Goal: Information Seeking & Learning: Learn about a topic

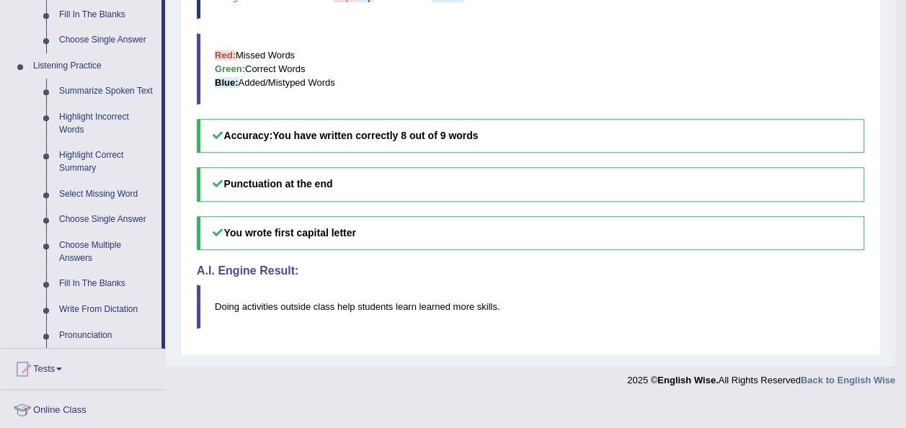
scroll to position [577, 0]
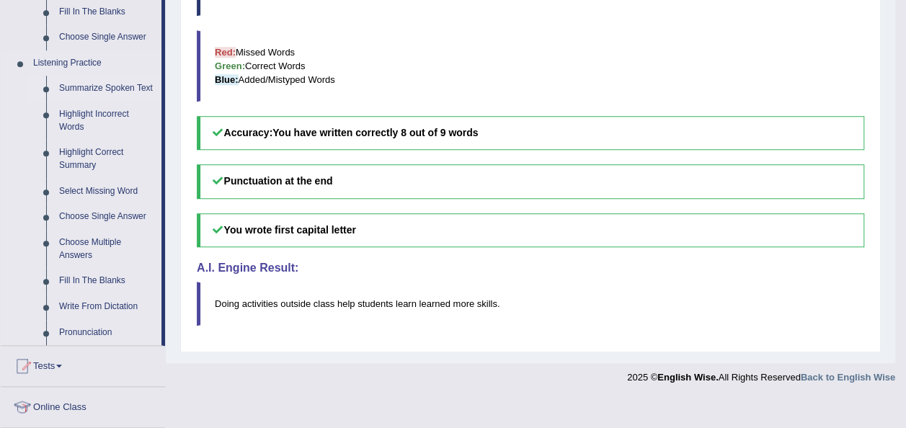
click at [128, 83] on link "Summarize Spoken Text" at bounding box center [107, 89] width 109 height 26
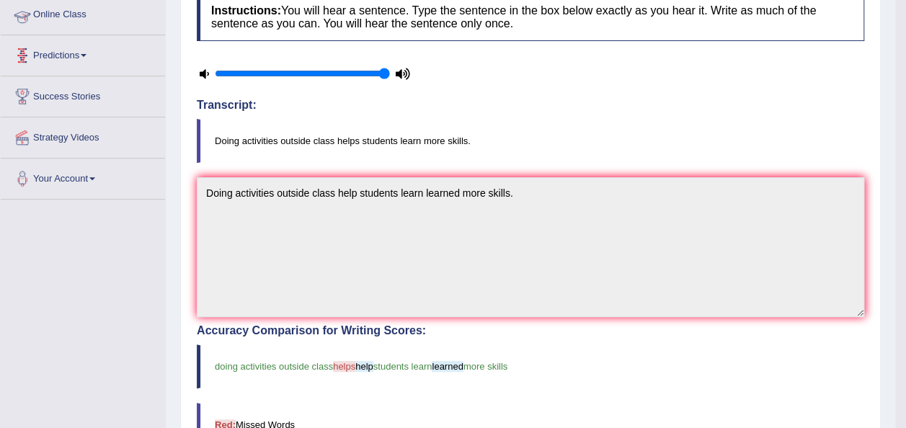
scroll to position [337, 0]
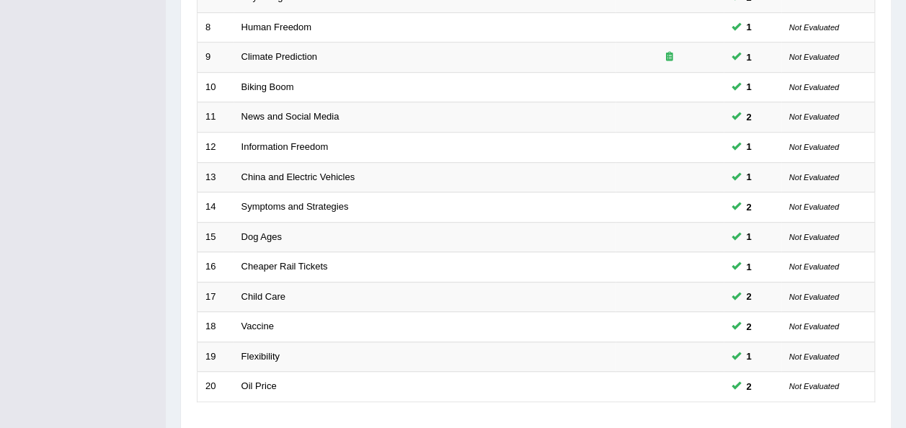
scroll to position [519, 0]
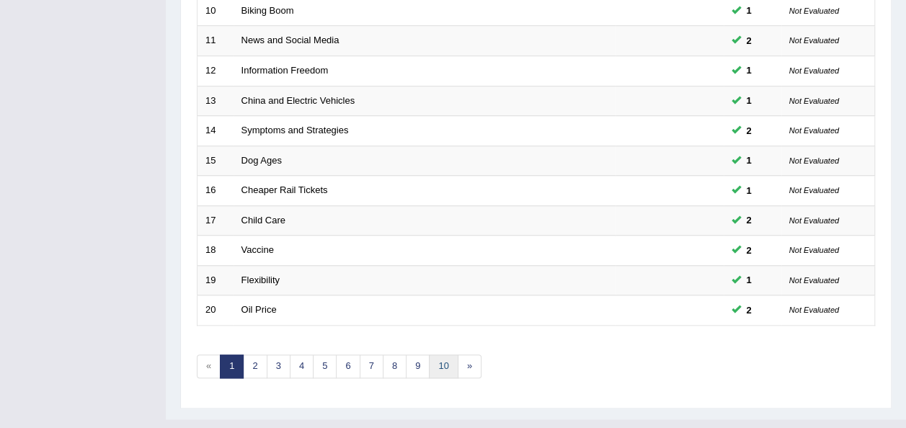
click at [441, 355] on link "10" at bounding box center [443, 367] width 29 height 24
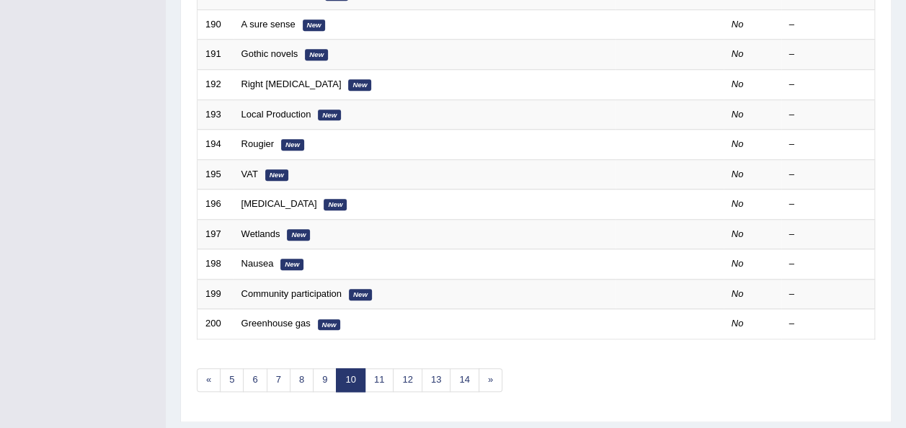
scroll to position [507, 0]
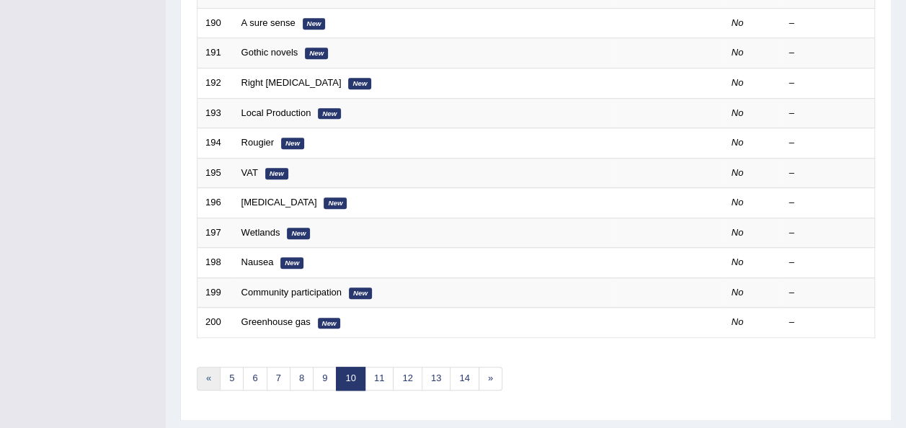
click at [205, 367] on link "«" at bounding box center [209, 379] width 24 height 24
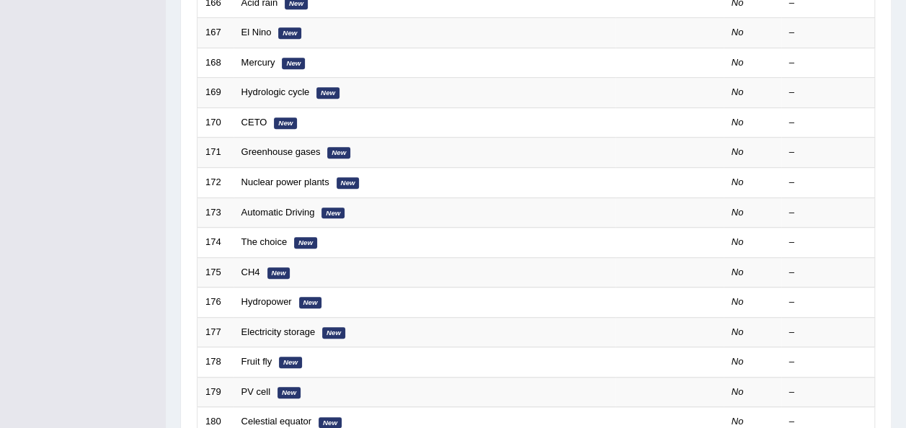
scroll to position [519, 0]
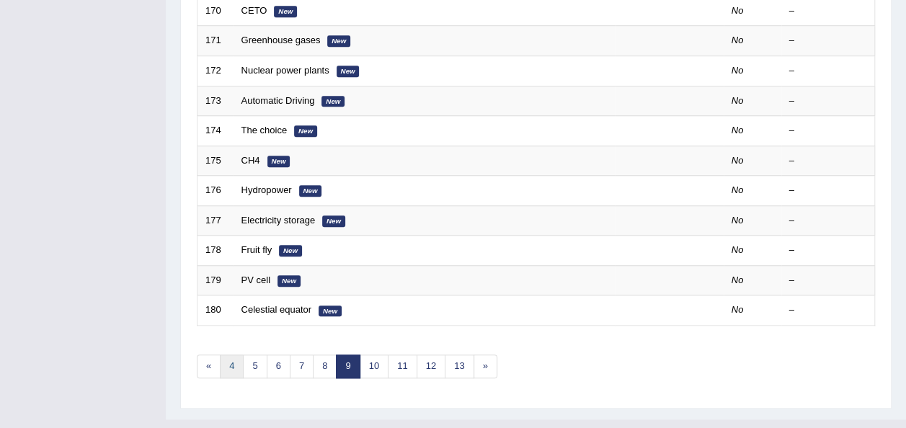
click at [231, 355] on link "4" at bounding box center [232, 367] width 24 height 24
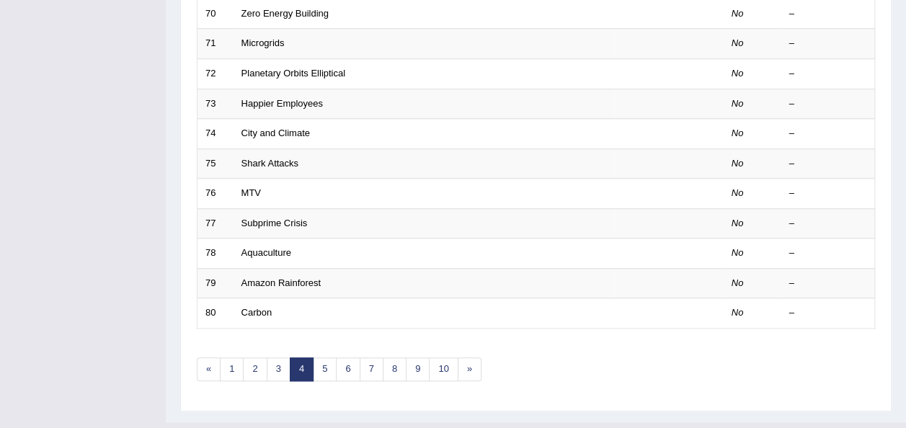
scroll to position [519, 0]
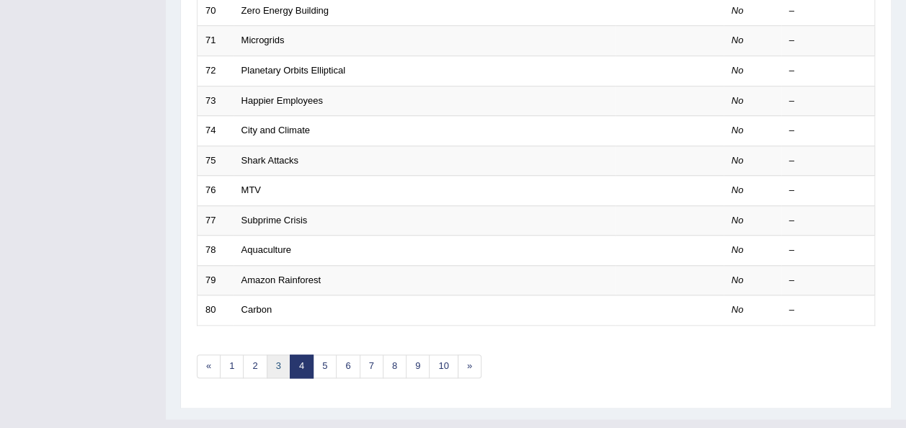
click at [275, 355] on link "3" at bounding box center [279, 367] width 24 height 24
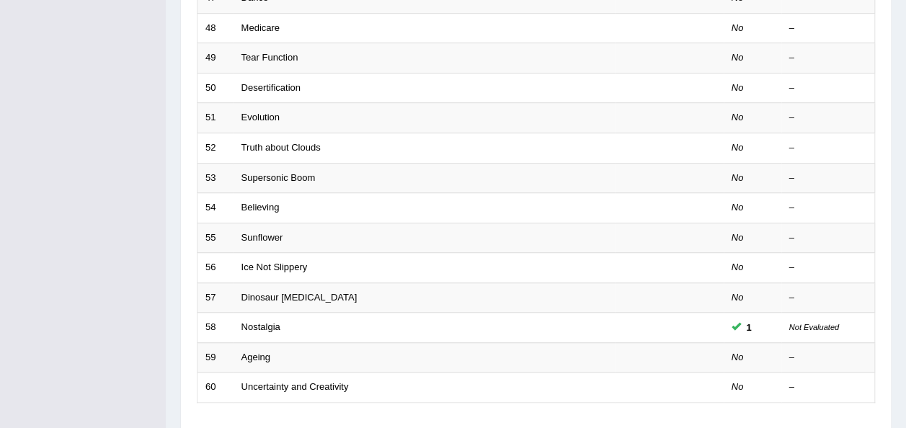
scroll to position [443, 0]
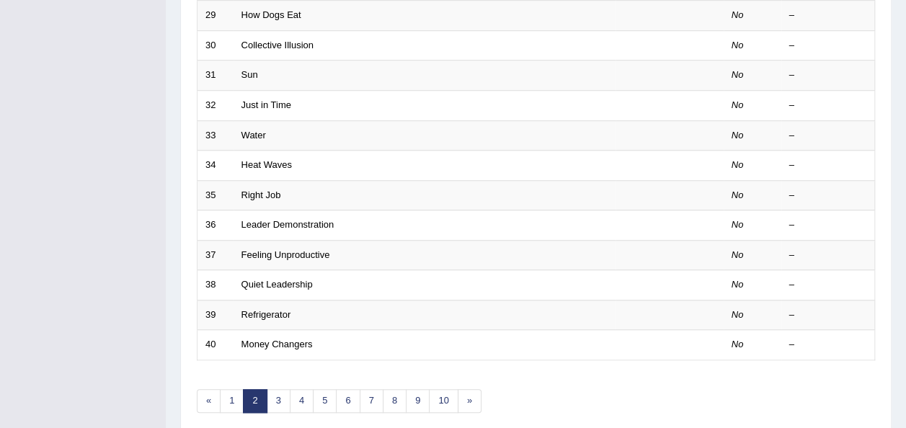
scroll to position [486, 0]
click at [228, 388] on link "1" at bounding box center [232, 400] width 24 height 24
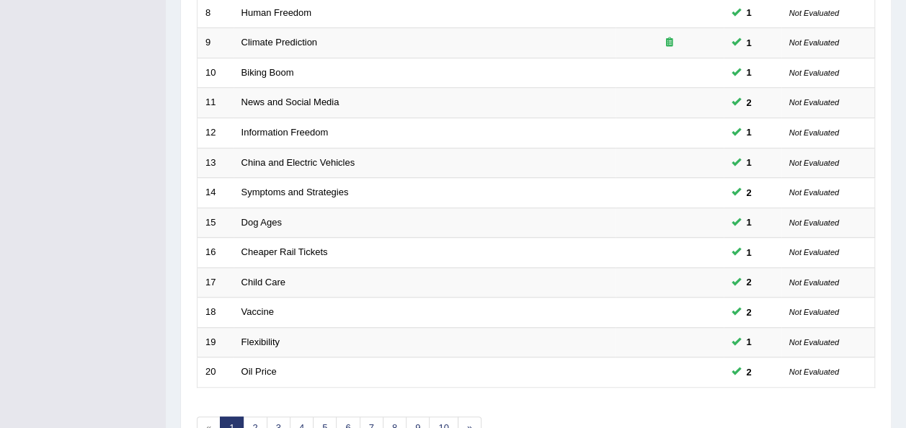
scroll to position [459, 0]
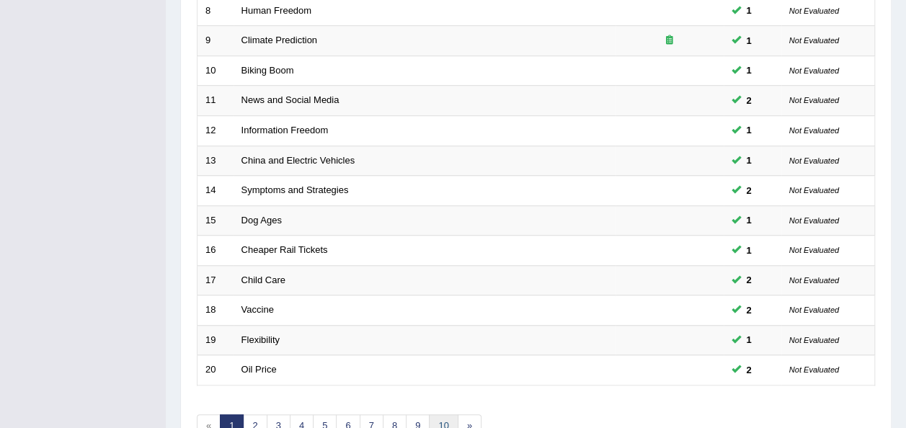
click at [440, 414] on link "10" at bounding box center [443, 426] width 29 height 24
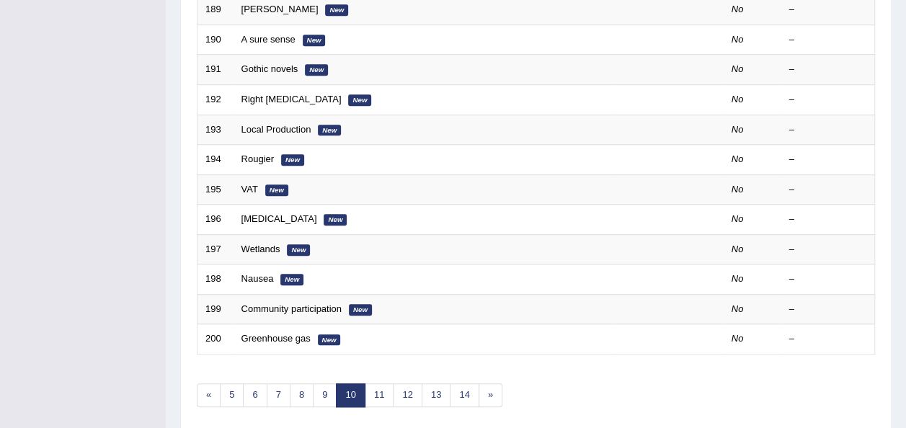
scroll to position [499, 0]
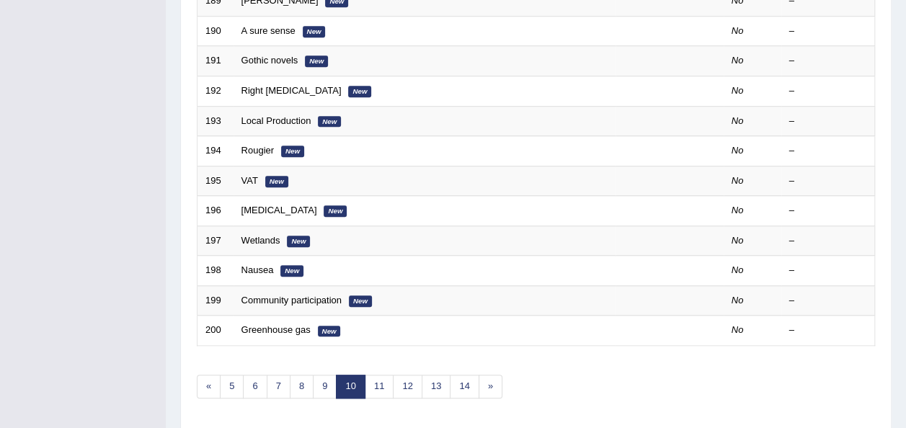
click at [377, 373] on div "Showing 181-200 of 529 items. # Title Exam Occurring Taken Last Result 181 A se…" at bounding box center [536, 33] width 678 height 768
click at [376, 375] on link "11" at bounding box center [379, 387] width 29 height 24
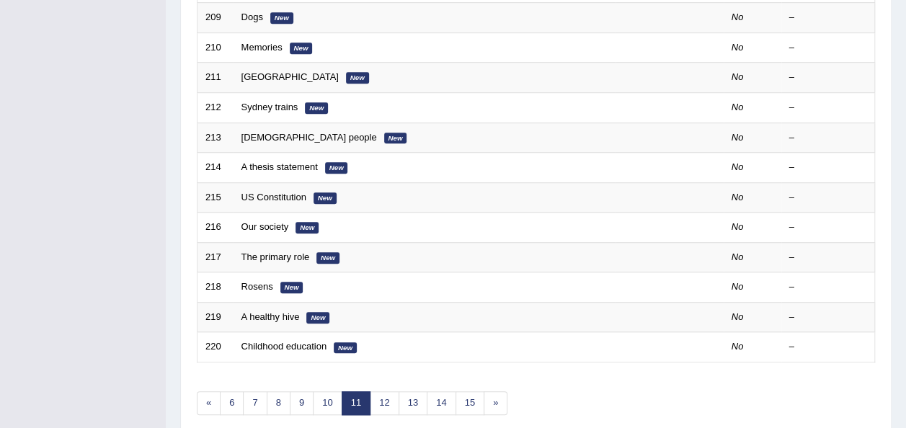
scroll to position [519, 0]
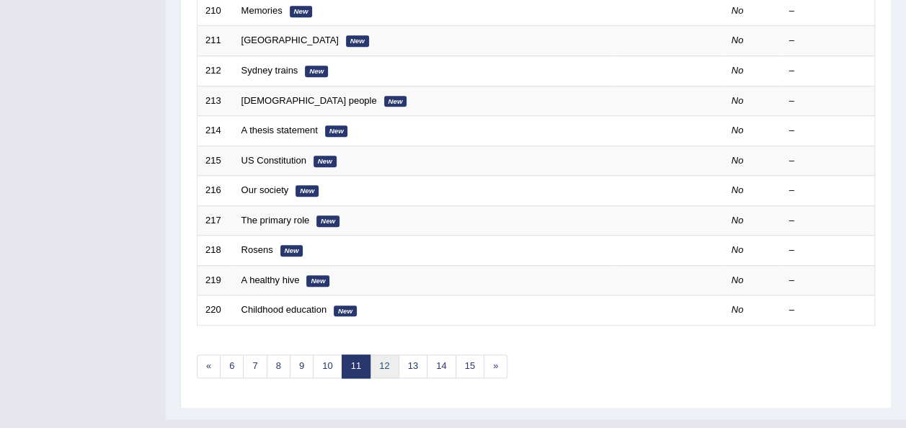
click at [376, 355] on link "12" at bounding box center [384, 367] width 29 height 24
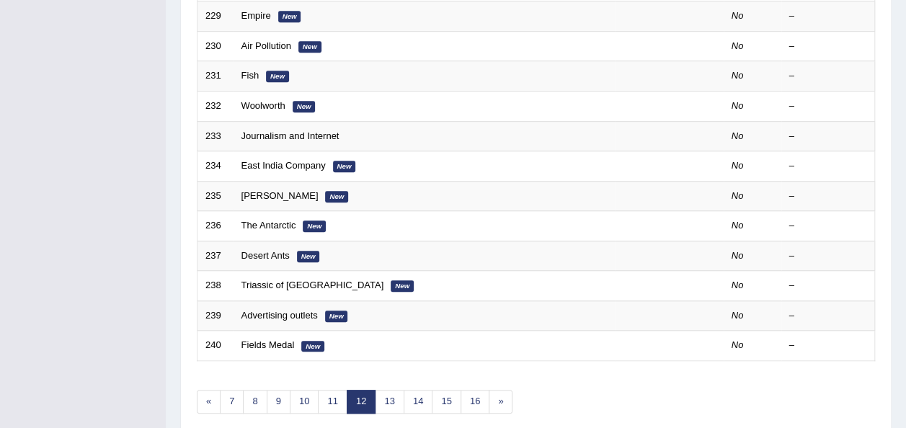
scroll to position [519, 0]
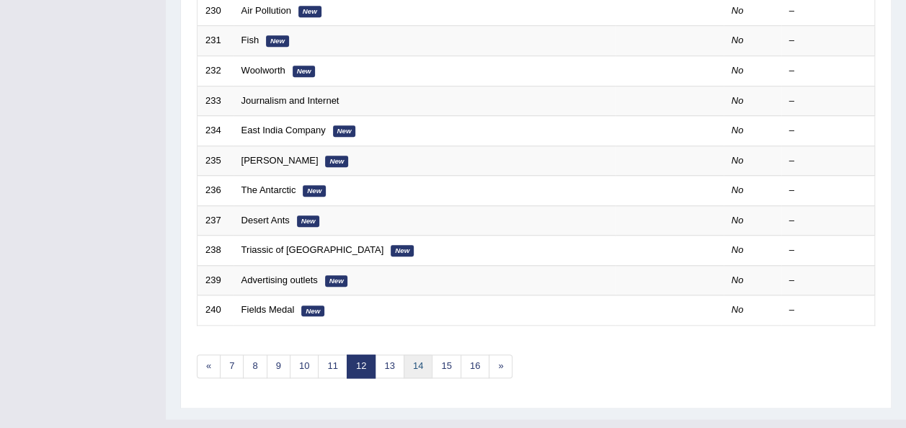
click at [408, 355] on link "14" at bounding box center [418, 367] width 29 height 24
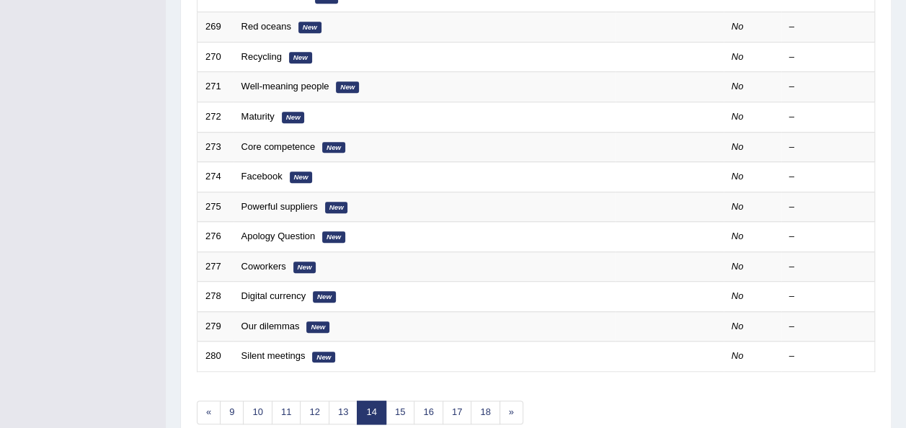
scroll to position [484, 0]
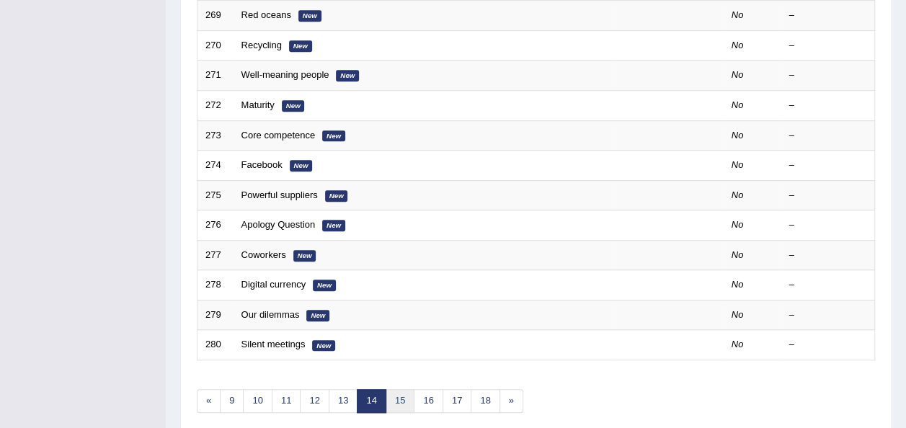
click at [401, 389] on link "15" at bounding box center [400, 401] width 29 height 24
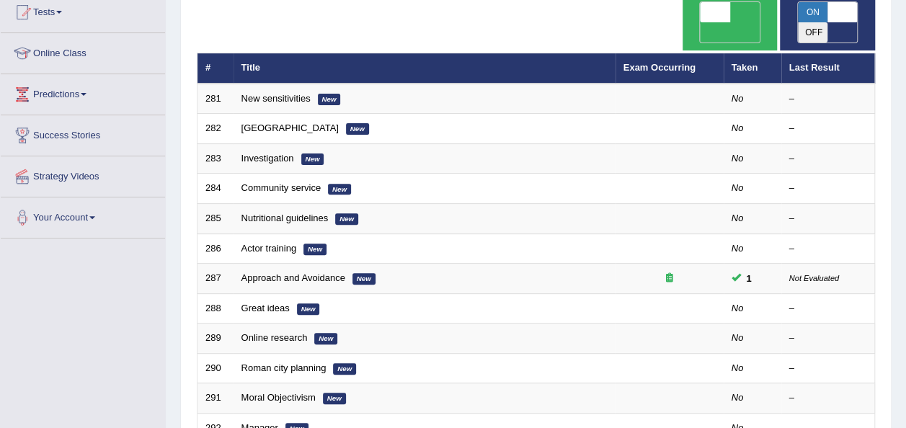
scroll to position [164, 0]
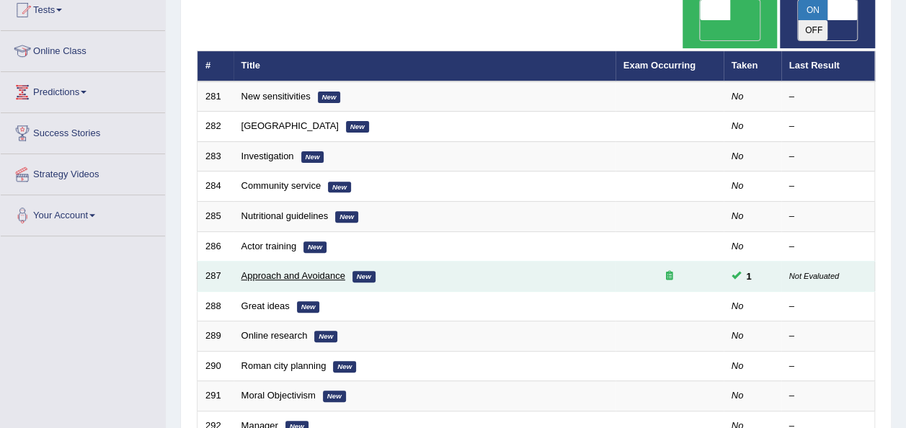
click at [317, 270] on link "Approach and Avoidance" at bounding box center [293, 275] width 104 height 11
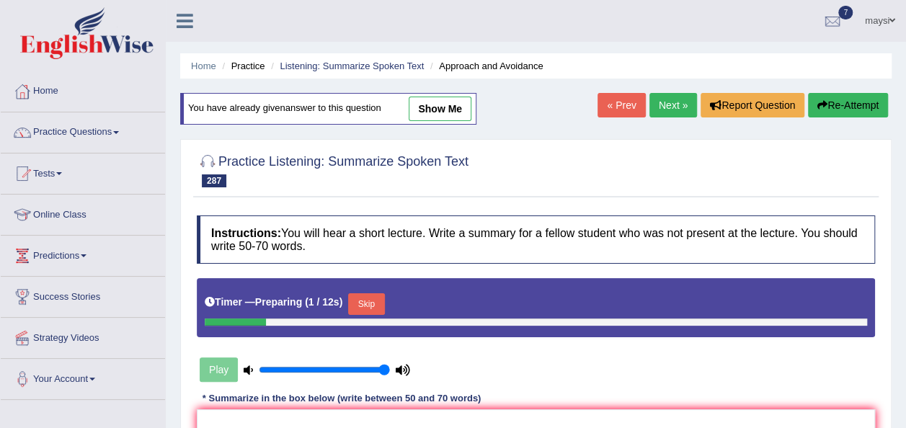
click at [422, 107] on link "show me" at bounding box center [440, 109] width 63 height 25
type textarea "The speaker provided comprehensive overview of motivation , highlighting severa…"
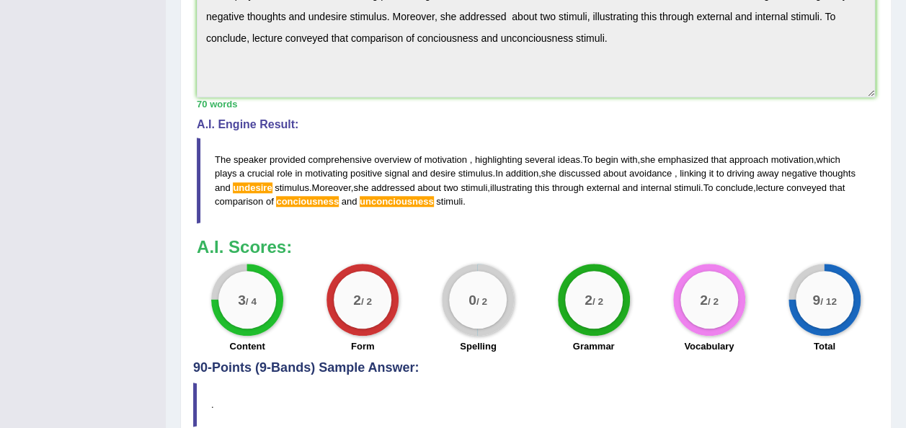
scroll to position [608, 0]
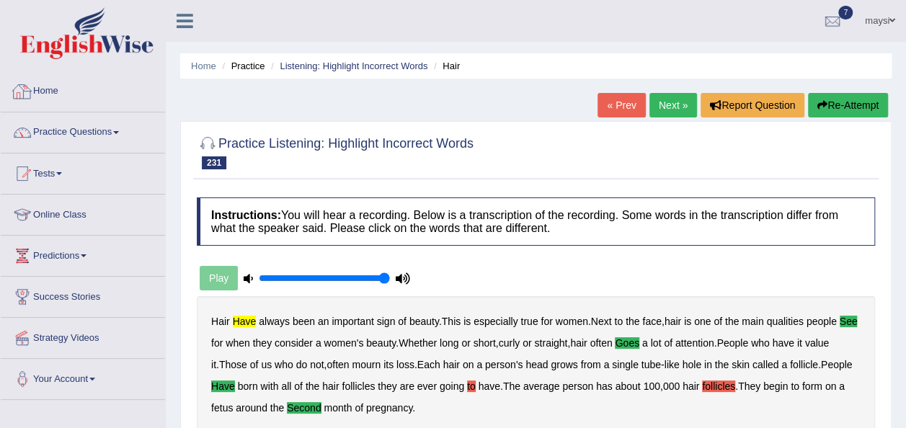
click at [58, 92] on link "Home" at bounding box center [83, 89] width 164 height 36
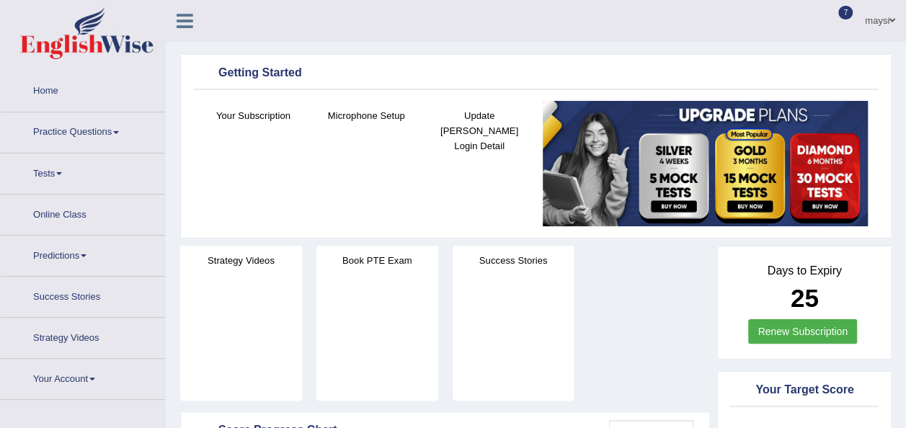
click at [54, 182] on link "Tests" at bounding box center [83, 172] width 164 height 36
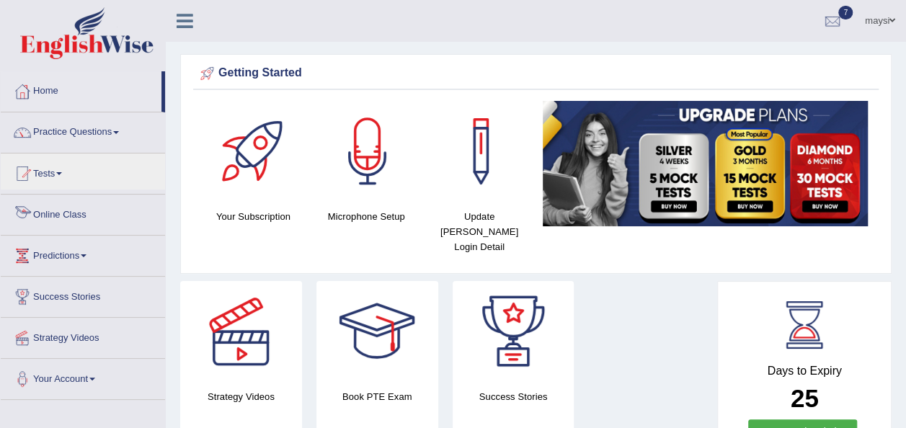
click at [75, 213] on link "Online Class" at bounding box center [83, 213] width 164 height 36
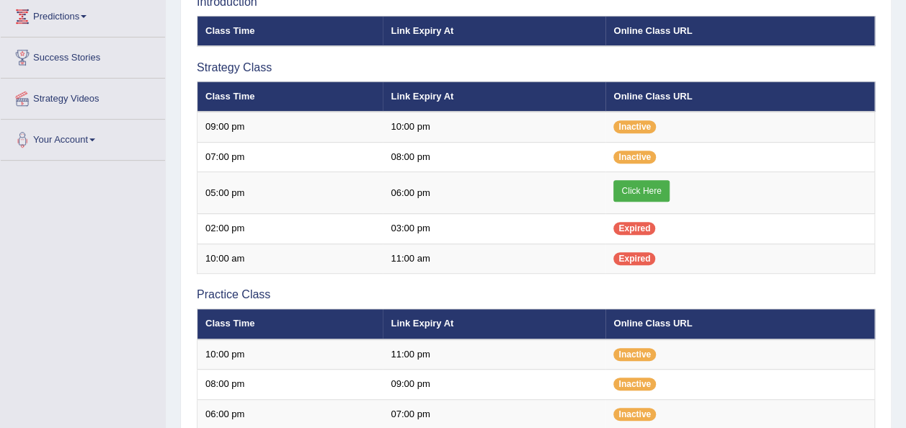
scroll to position [245, 0]
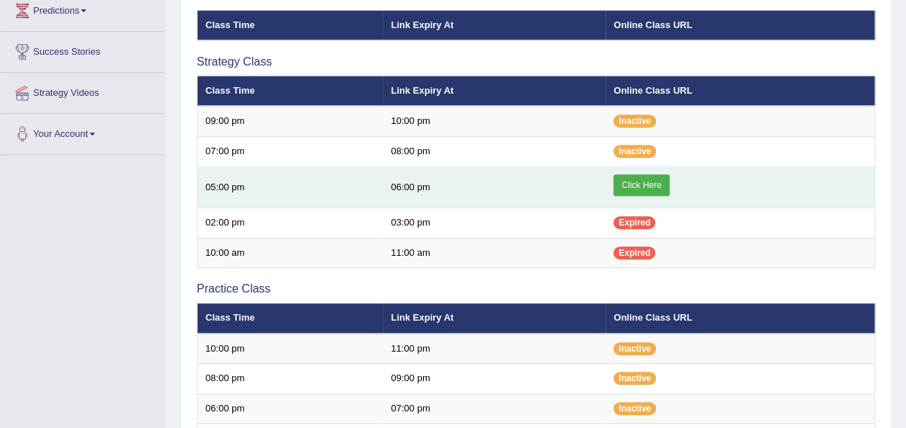
click at [663, 185] on link "Click Here" at bounding box center [641, 185] width 56 height 22
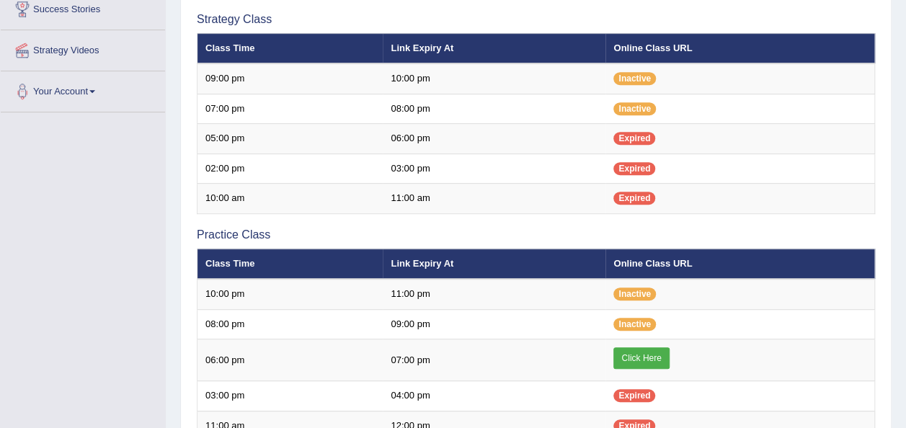
scroll to position [245, 0]
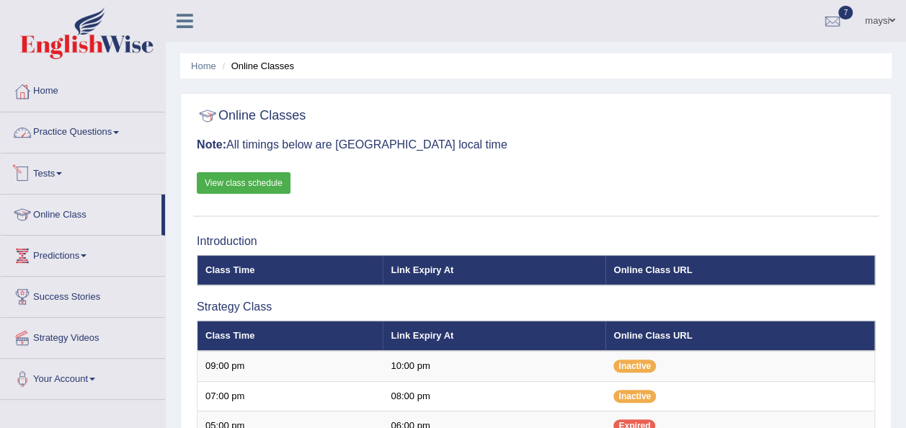
click at [73, 134] on link "Practice Questions" at bounding box center [83, 130] width 164 height 36
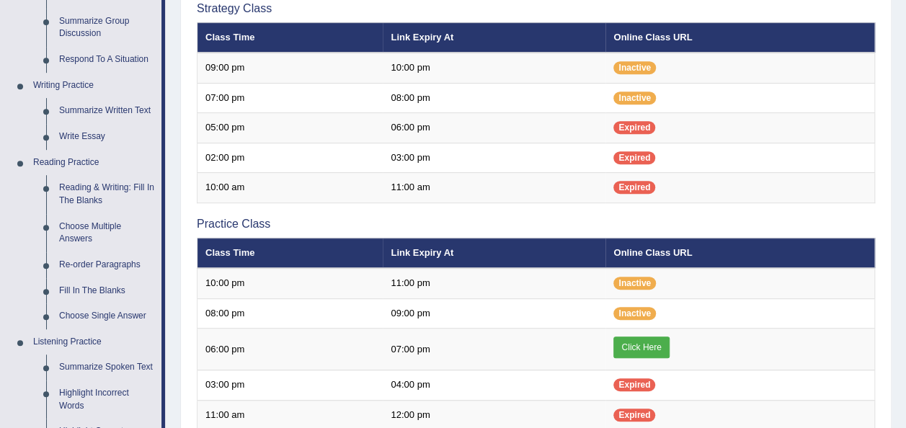
scroll to position [300, 0]
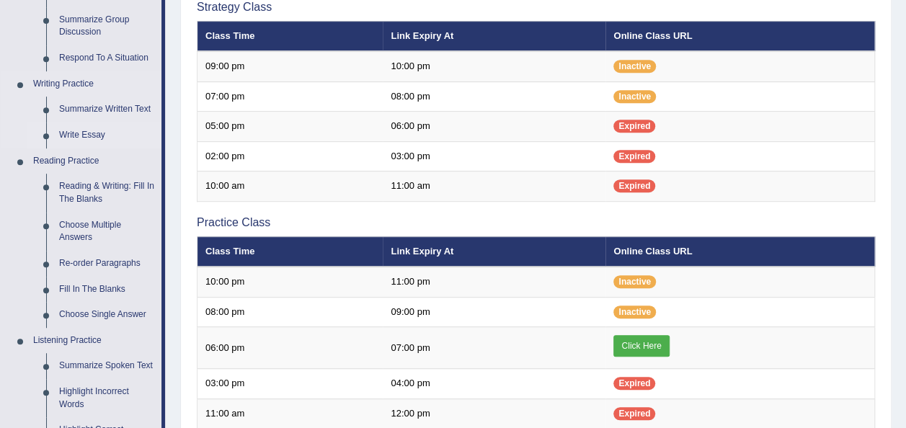
click at [67, 129] on link "Write Essay" at bounding box center [107, 136] width 109 height 26
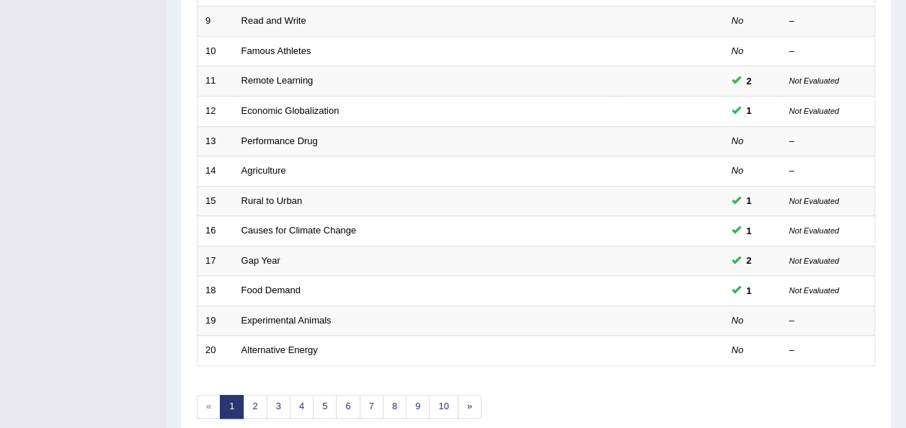
scroll to position [519, 0]
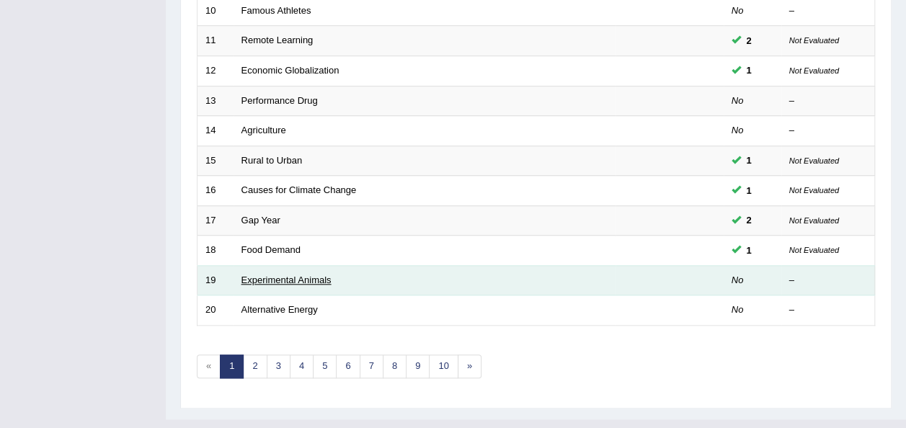
click at [307, 275] on link "Experimental Animals" at bounding box center [286, 280] width 90 height 11
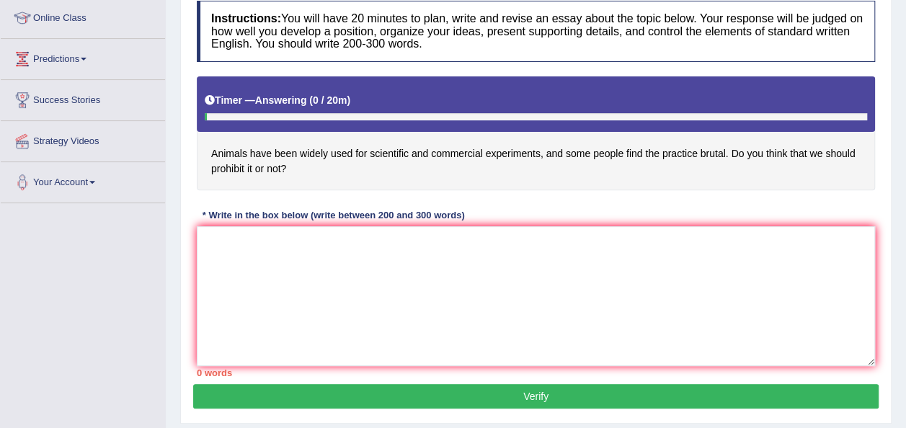
scroll to position [218, 0]
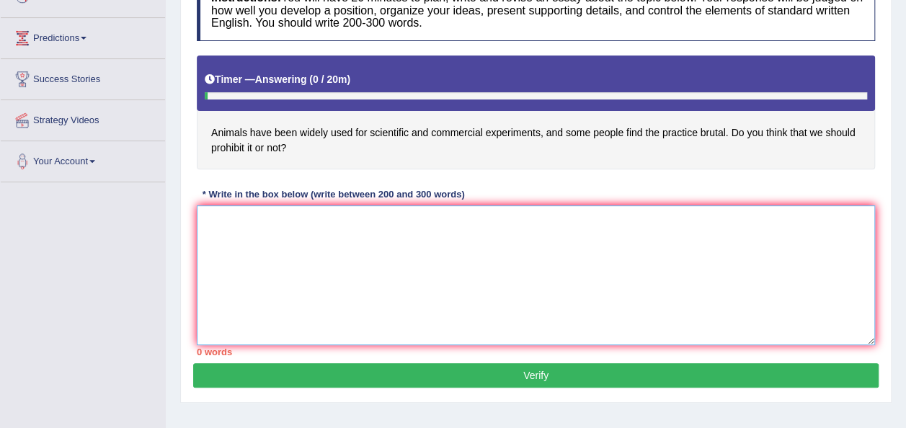
click at [611, 262] on textarea at bounding box center [536, 275] width 678 height 140
click at [481, 219] on textarea at bounding box center [536, 275] width 678 height 140
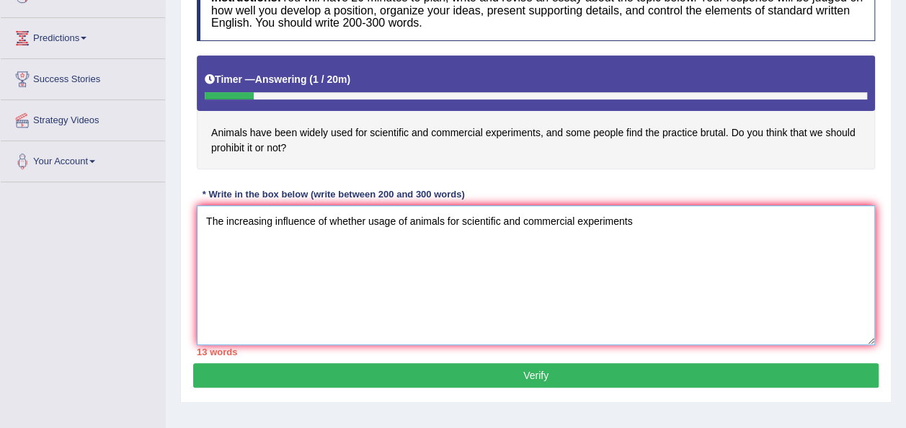
type textarea "The increasing influence of whether usage of animals for scientific and commerc…"
click at [601, 305] on textarea "The increasing influence of whether usage of animals for scientific and commerc…" at bounding box center [536, 275] width 678 height 140
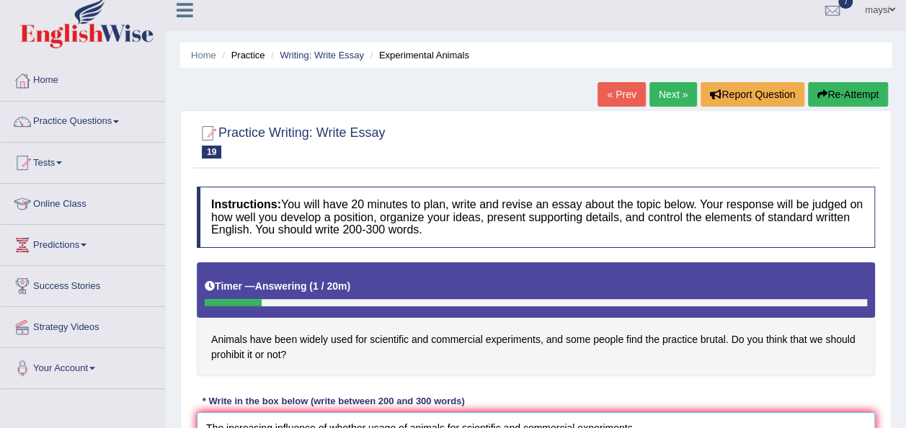
scroll to position [0, 0]
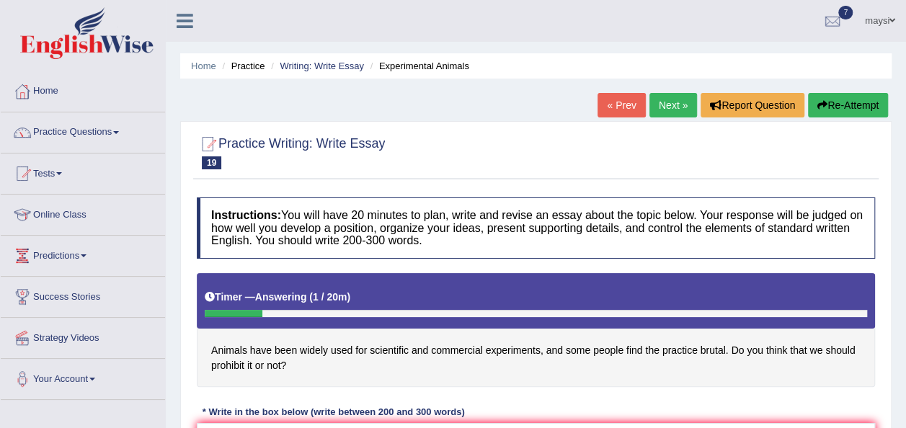
click at [839, 99] on button "Re-Attempt" at bounding box center [848, 105] width 80 height 25
drag, startPoint x: 0, startPoint y: 0, endPoint x: 349, endPoint y: 66, distance: 355.0
click at [349, 66] on link "Writing: Write Essay" at bounding box center [322, 66] width 84 height 11
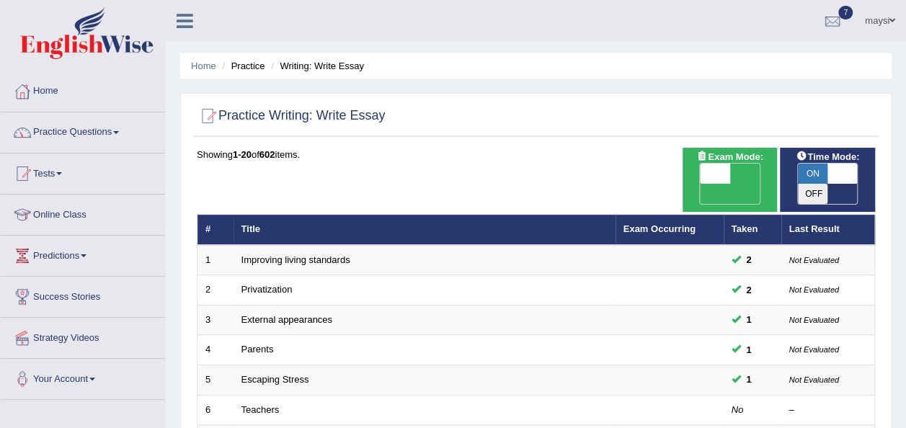
click at [701, 184] on span "OFF" at bounding box center [685, 194] width 30 height 20
checkbox input "true"
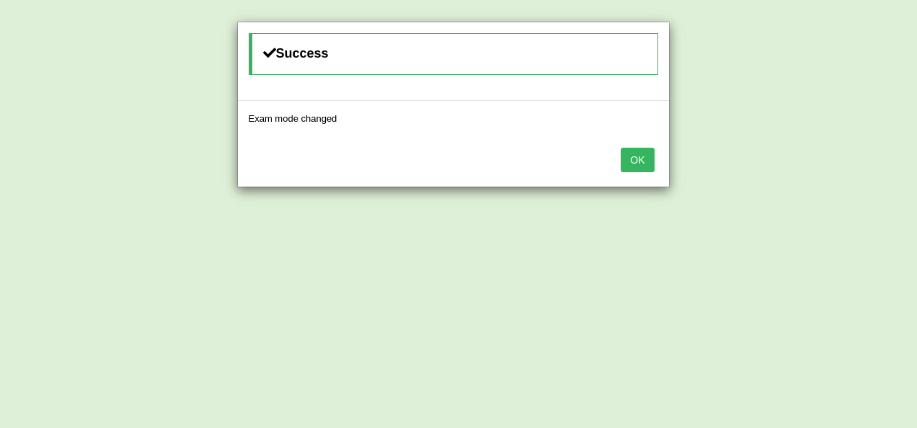
click at [642, 161] on button "OK" at bounding box center [637, 160] width 33 height 25
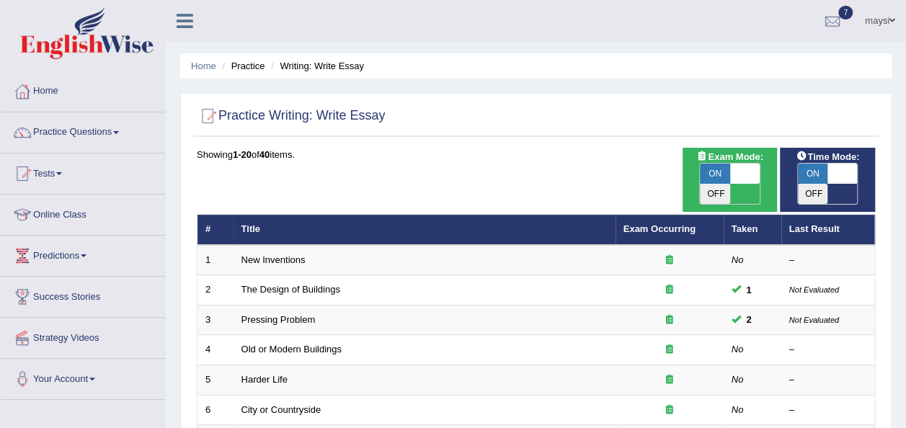
click at [812, 173] on span "ON" at bounding box center [813, 174] width 30 height 20
checkbox input "false"
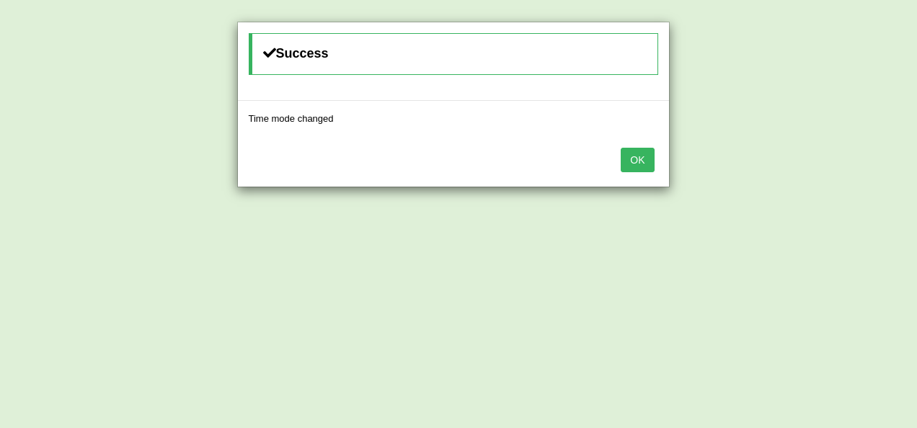
click at [646, 159] on button "OK" at bounding box center [637, 160] width 33 height 25
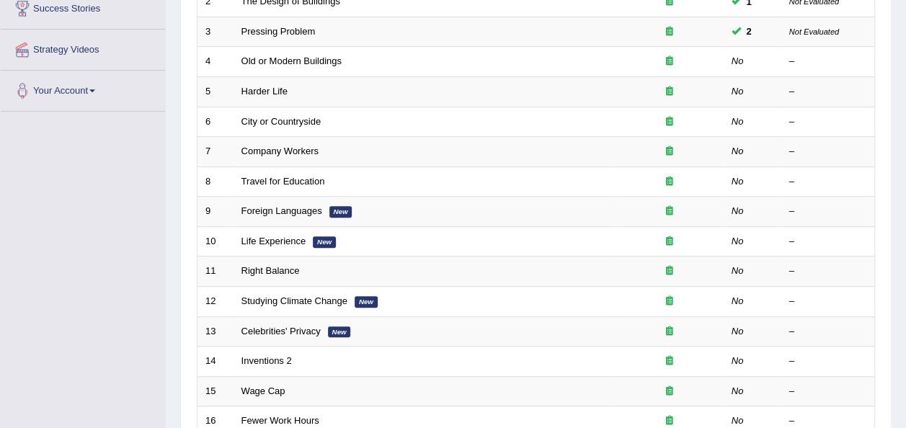
scroll to position [327, 0]
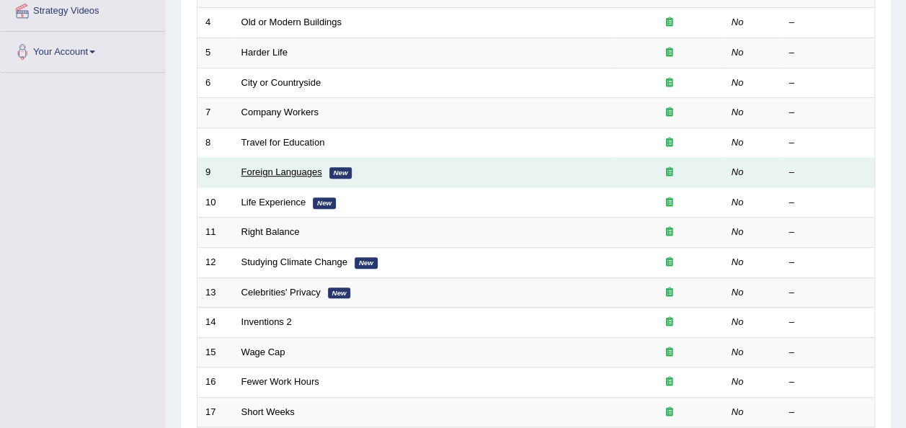
click at [280, 167] on link "Foreign Languages" at bounding box center [281, 172] width 81 height 11
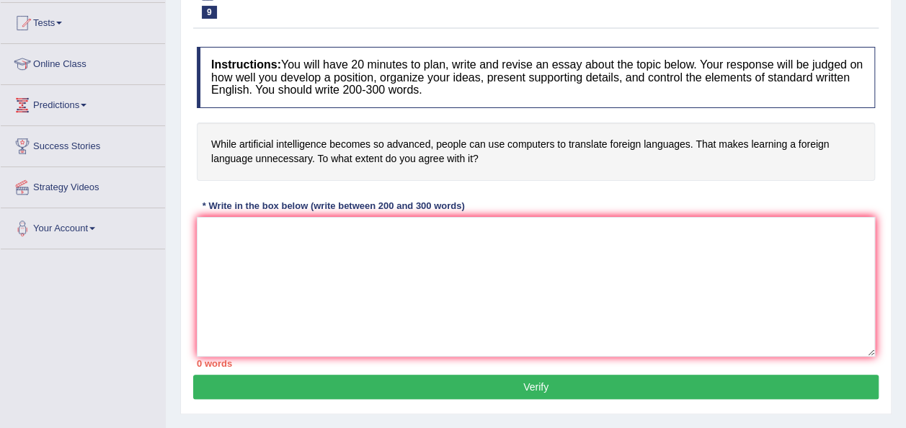
scroll to position [156, 0]
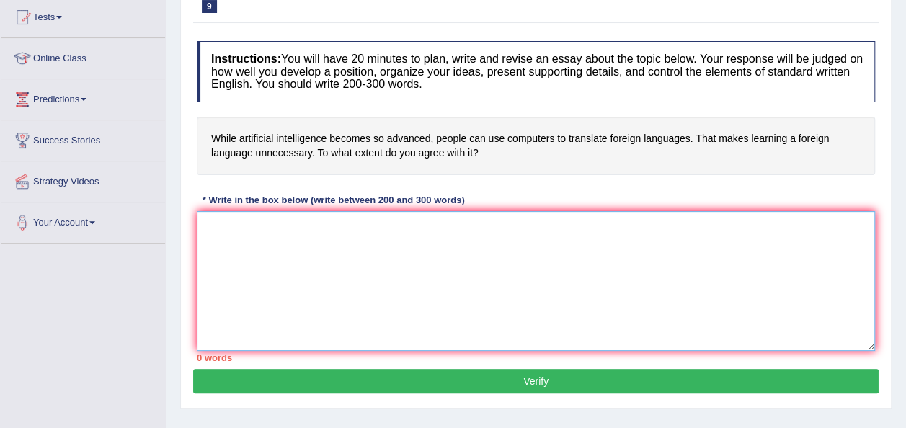
click at [473, 221] on textarea at bounding box center [536, 281] width 678 height 140
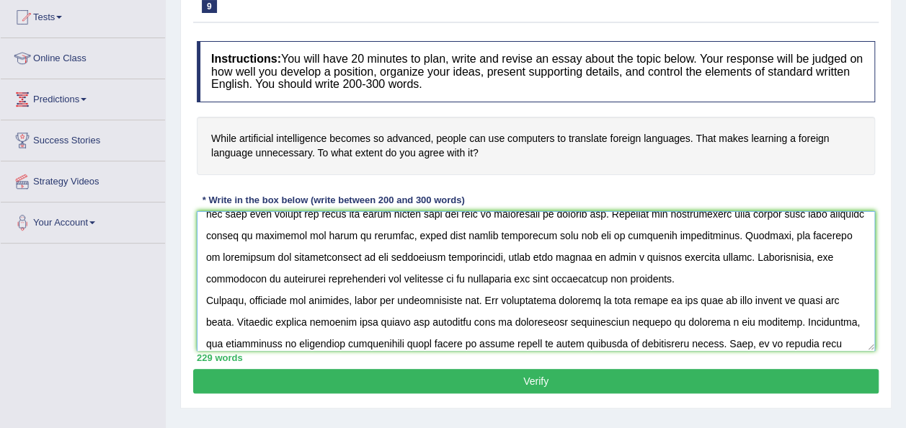
scroll to position [143, 0]
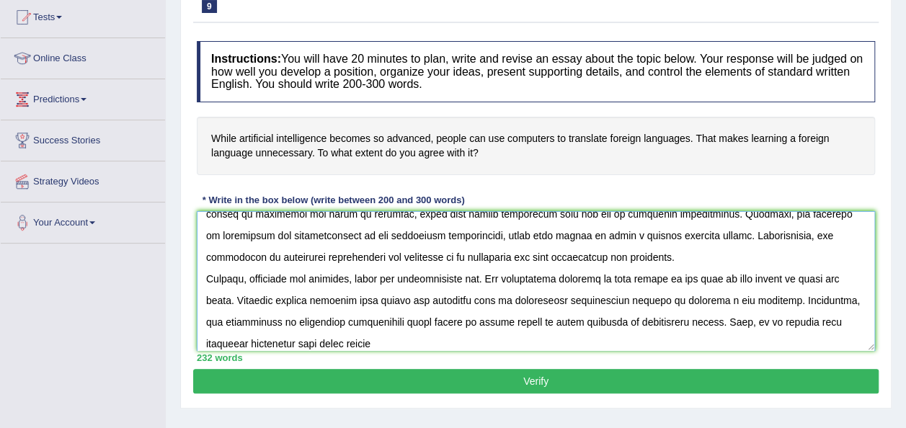
click at [347, 342] on textarea at bounding box center [536, 281] width 678 height 140
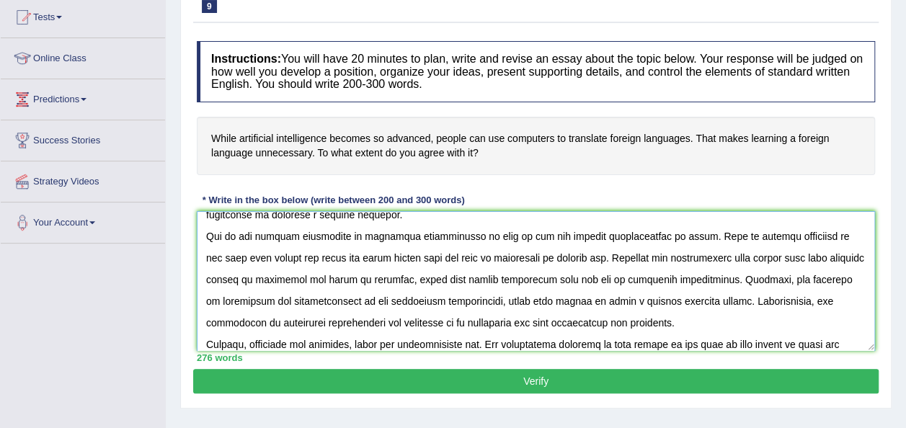
scroll to position [86, 0]
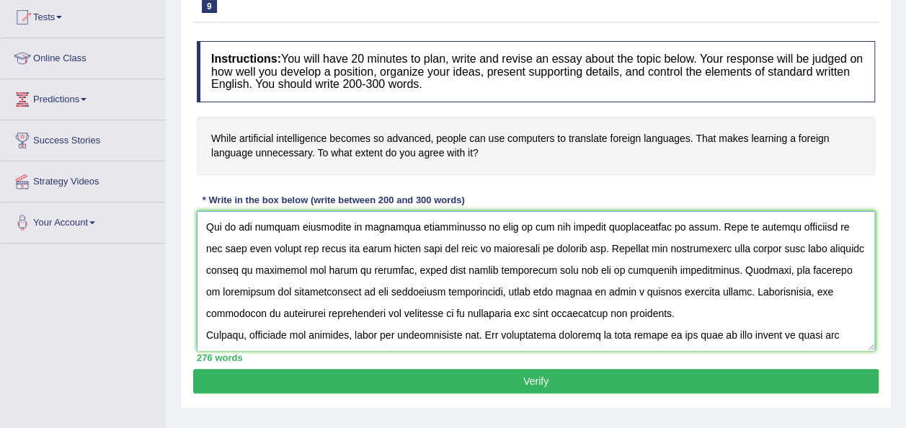
click at [500, 265] on textarea at bounding box center [536, 281] width 678 height 140
click at [519, 271] on textarea at bounding box center [536, 281] width 678 height 140
click at [500, 267] on textarea at bounding box center [536, 281] width 678 height 140
click at [359, 267] on textarea at bounding box center [536, 281] width 678 height 140
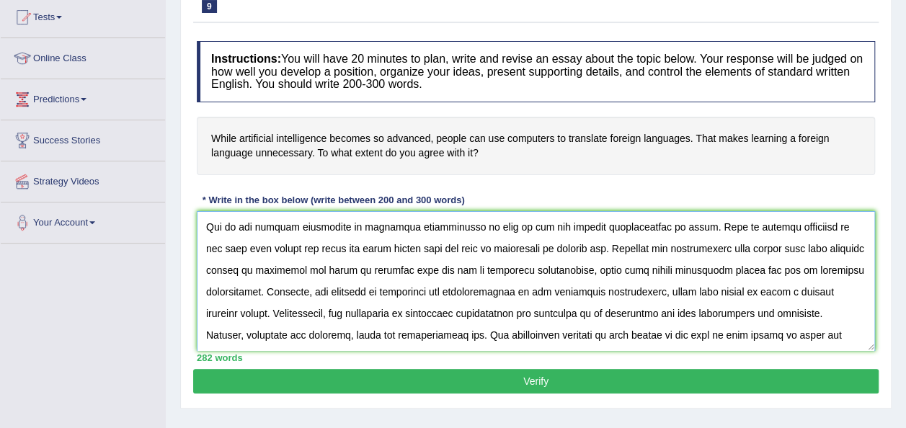
click at [837, 270] on textarea at bounding box center [536, 281] width 678 height 140
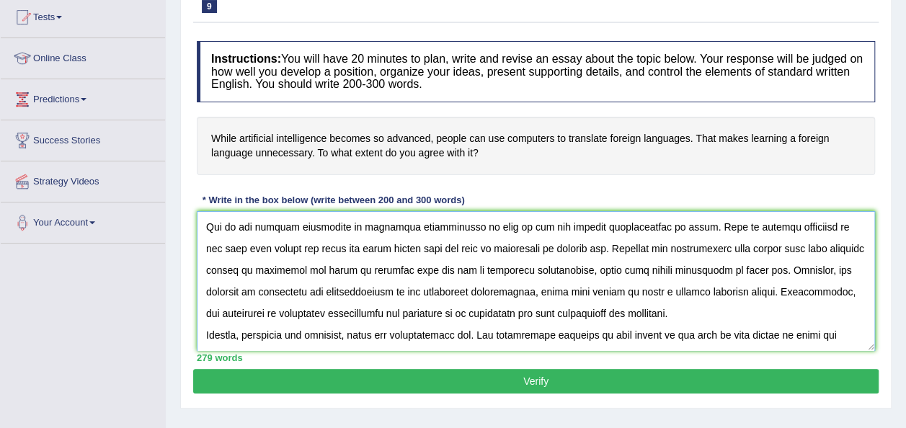
click at [823, 268] on textarea at bounding box center [536, 281] width 678 height 140
click at [510, 288] on textarea at bounding box center [536, 281] width 678 height 140
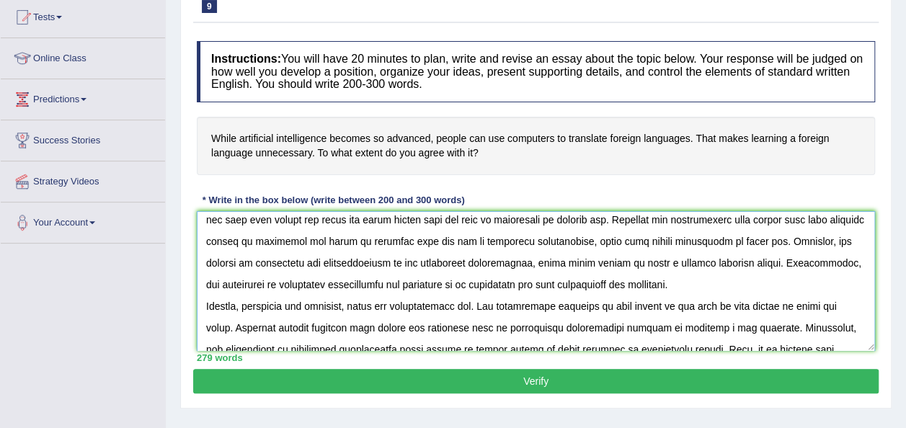
scroll to position [144, 0]
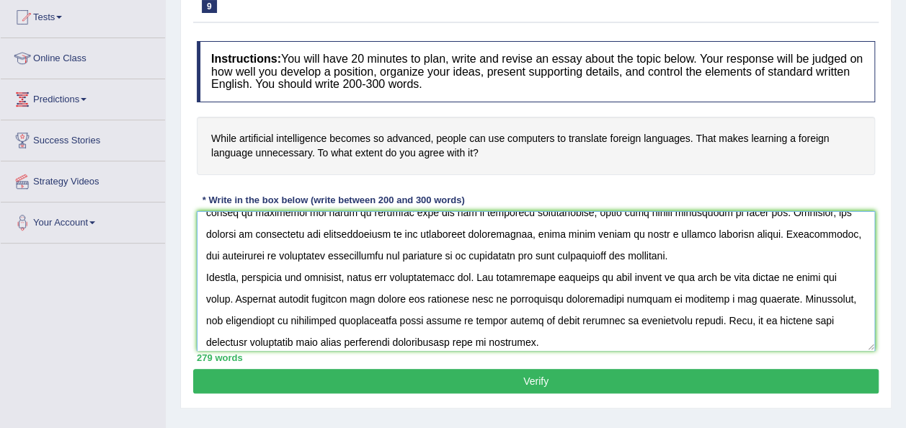
click at [441, 317] on textarea at bounding box center [536, 281] width 678 height 140
click at [471, 318] on textarea at bounding box center [536, 281] width 678 height 140
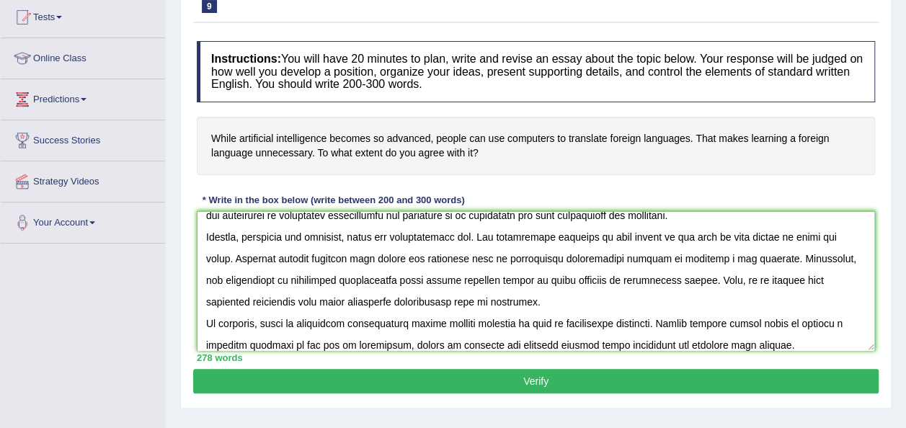
scroll to position [195, 0]
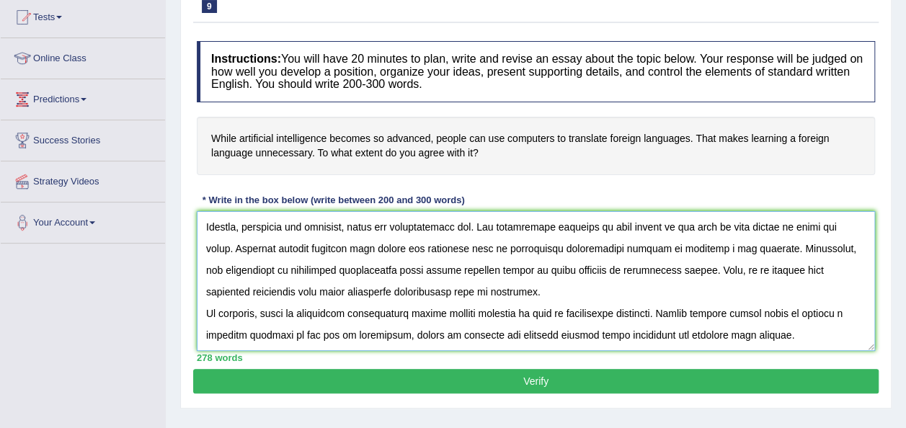
type textarea "The increasing influence of using artifical intelligence to translate foreign l…"
click at [470, 372] on button "Verify" at bounding box center [535, 381] width 685 height 25
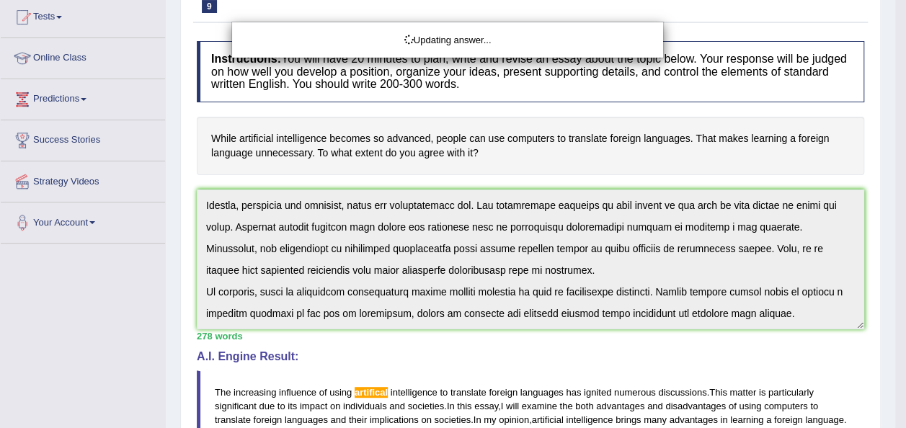
drag, startPoint x: 911, startPoint y: 268, endPoint x: 901, endPoint y: 355, distance: 87.8
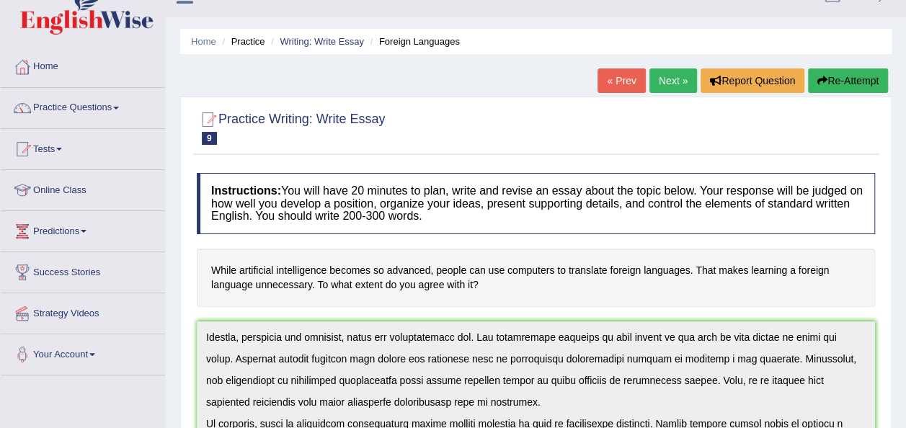
scroll to position [0, 0]
